Goal: Find specific page/section: Find specific page/section

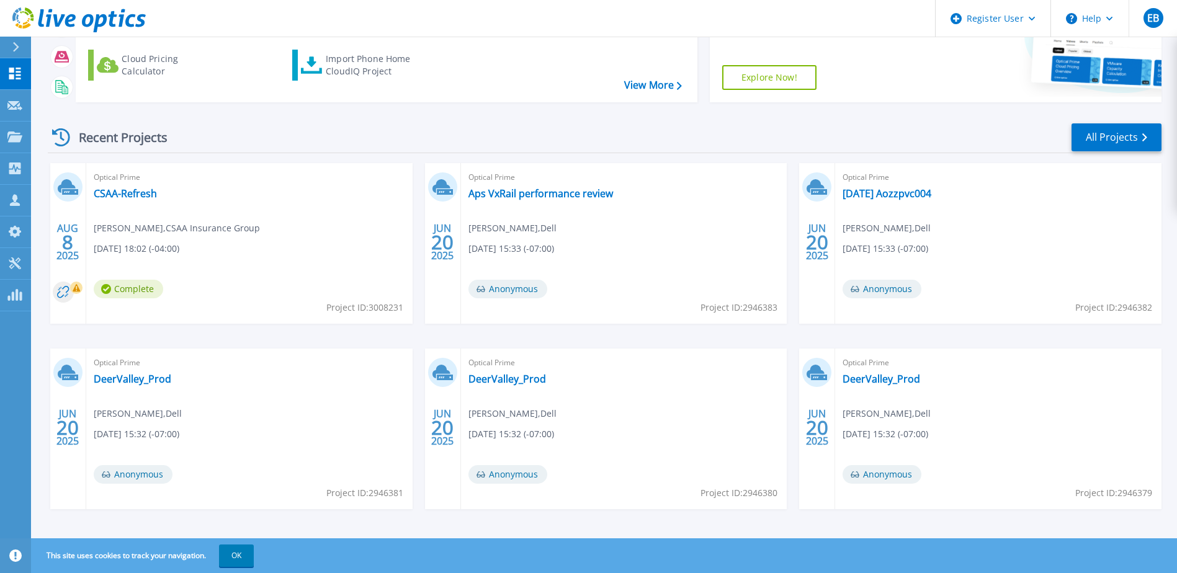
scroll to position [166, 0]
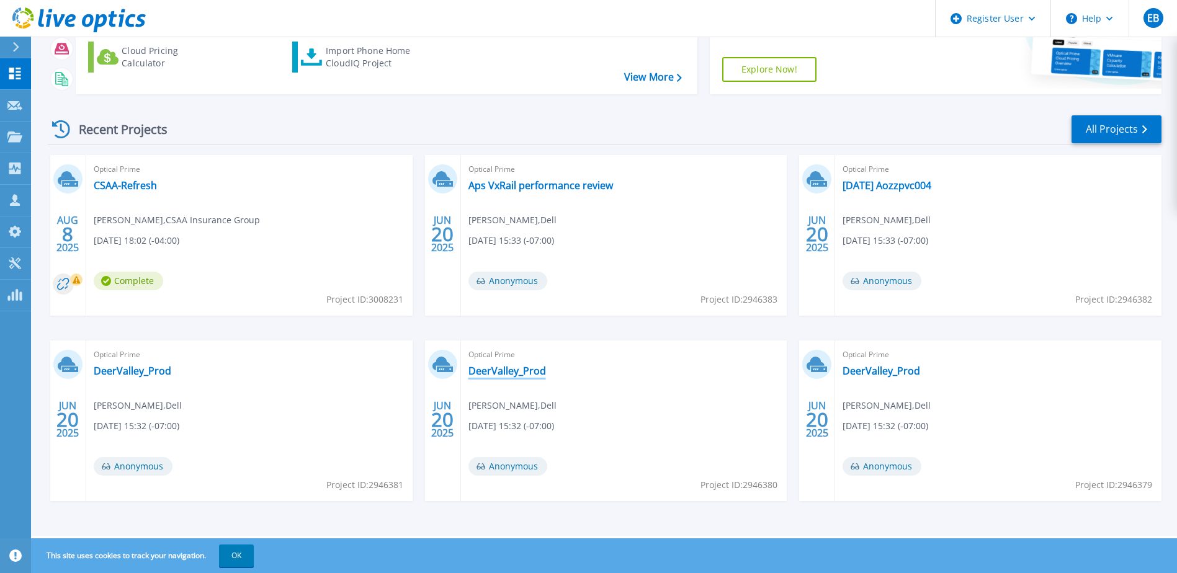
click at [505, 372] on link "DeerValley_Prod" at bounding box center [507, 371] width 78 height 12
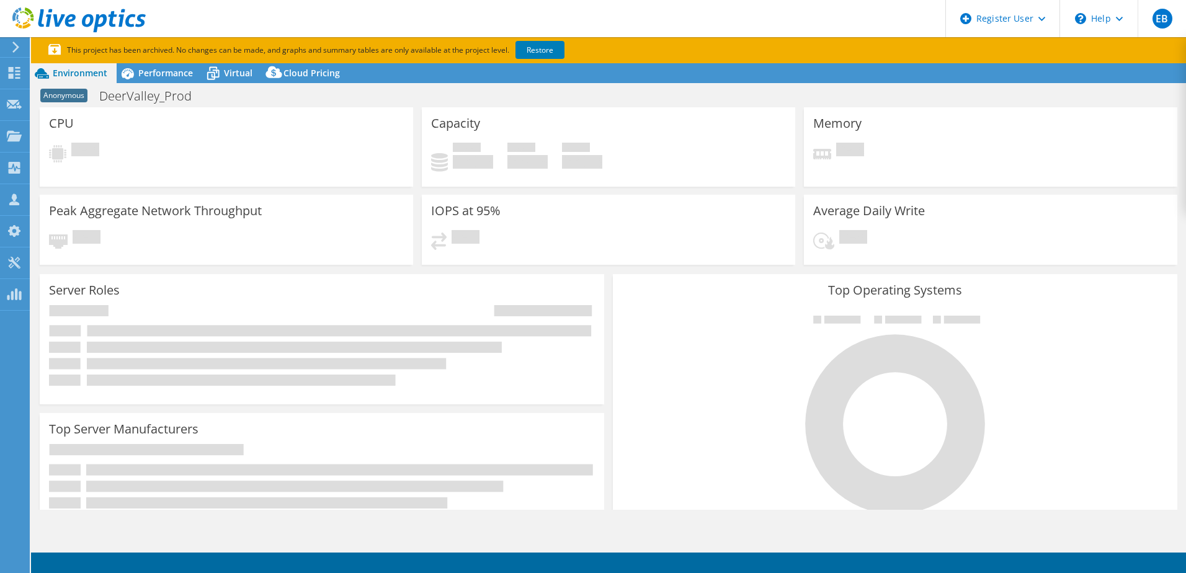
select select "USD"
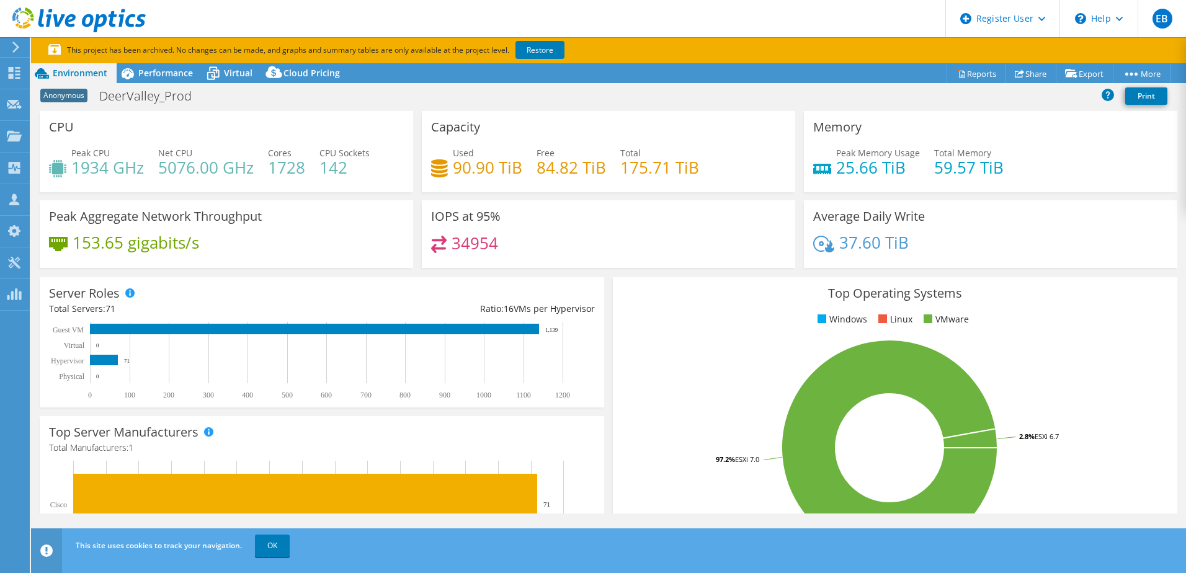
click at [858, 11] on header "EB Dell User Edwin Broersma Edwin.Broersma@Dell.com Dell My Profile Log Out \n …" at bounding box center [593, 18] width 1186 height 37
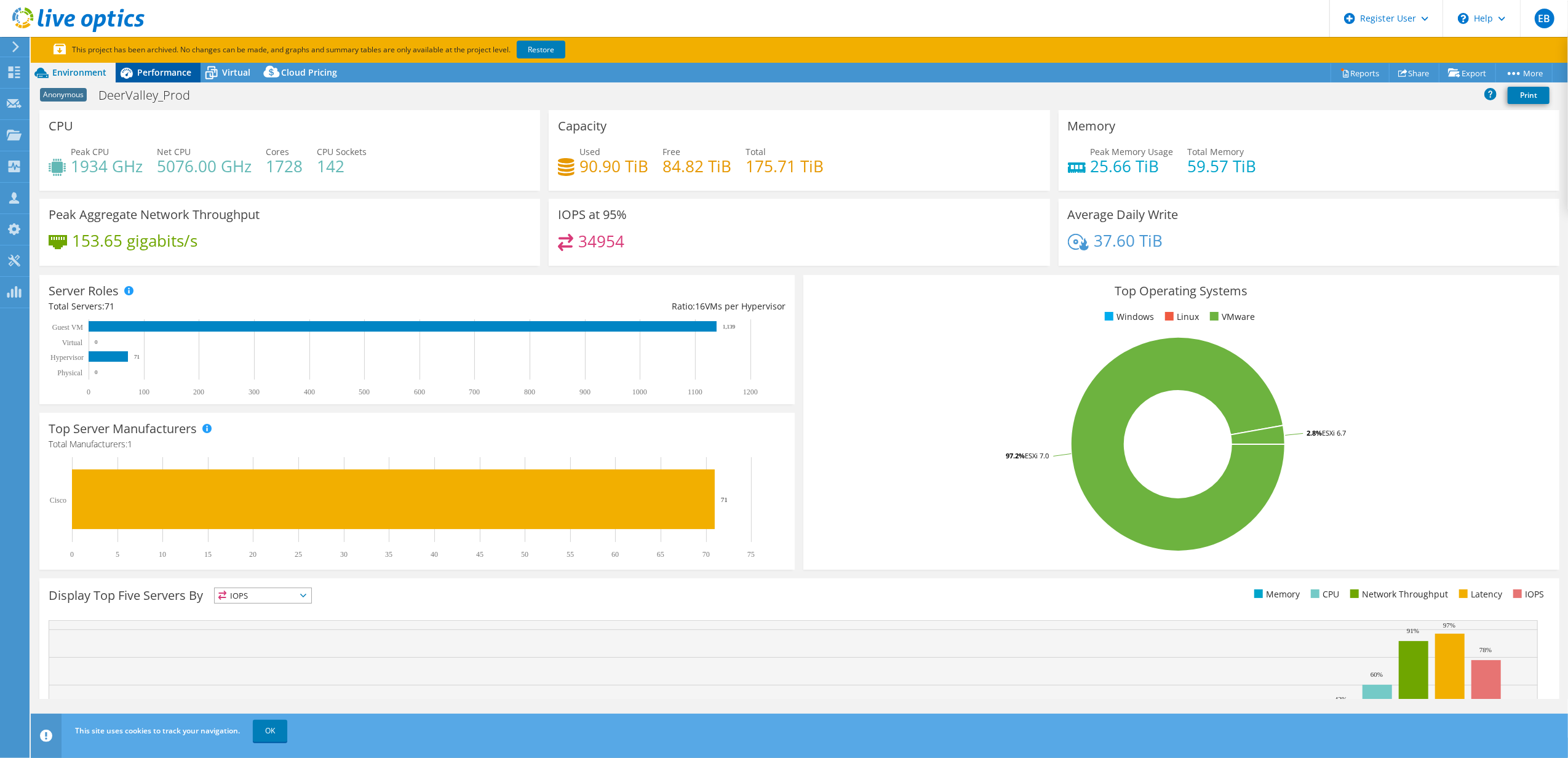
click at [154, 70] on span "Performance" at bounding box center [164, 72] width 55 height 12
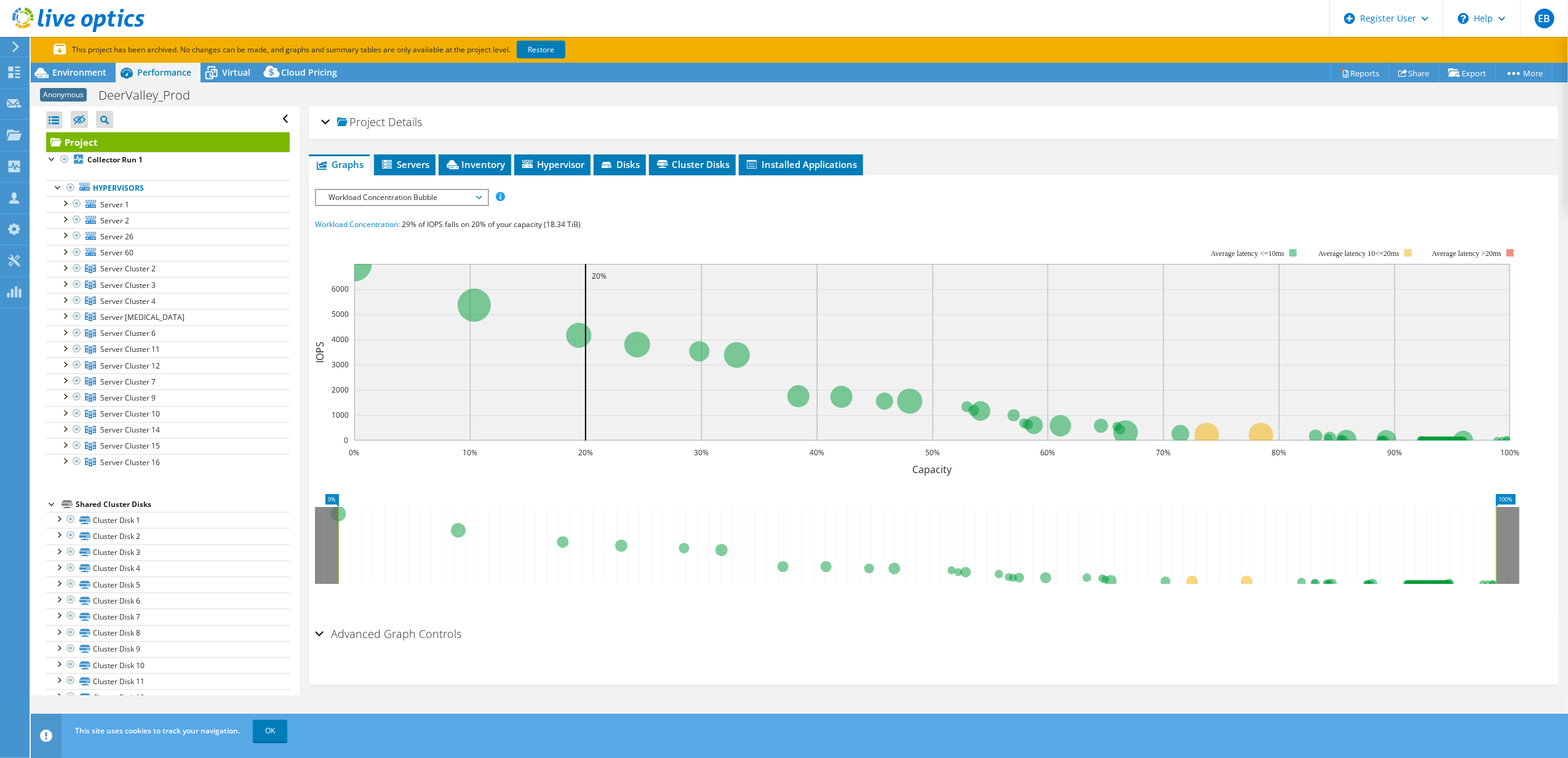
click at [1149, 20] on header "EB Dell User Edwin Broersma Edwin.Broersma@Dell.com Dell My Profile Log Out \n …" at bounding box center [784, 18] width 1568 height 37
